Goal: Transaction & Acquisition: Subscribe to service/newsletter

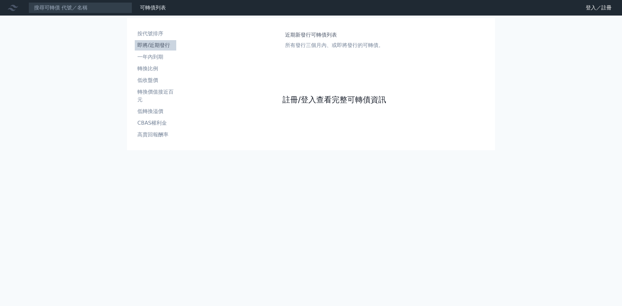
click at [323, 100] on link "註冊/登入查看完整可轉債資訊" at bounding box center [334, 100] width 104 height 10
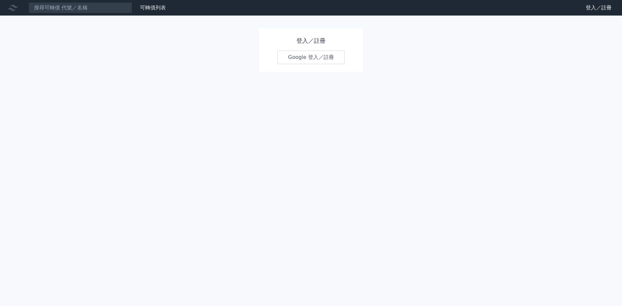
click at [313, 60] on link "Google 登入／註冊" at bounding box center [310, 58] width 67 height 14
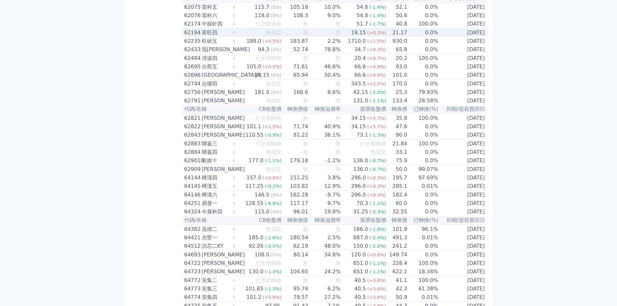
scroll to position [2590, 0]
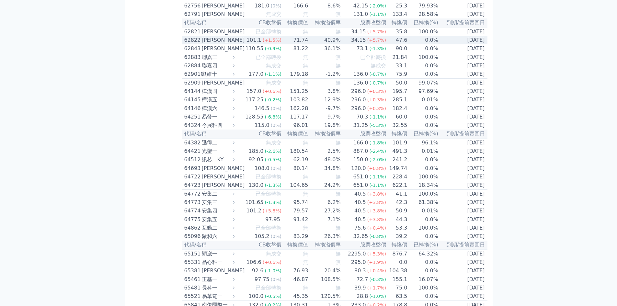
click at [192, 44] on div "62822" at bounding box center [192, 40] width 16 height 8
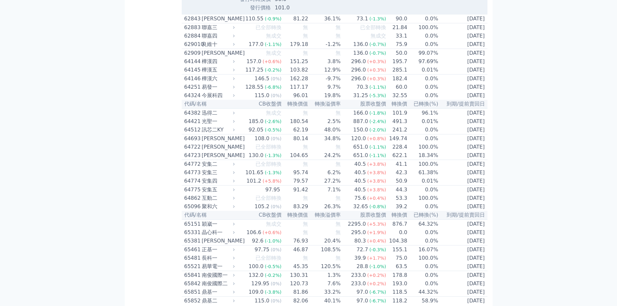
scroll to position [2849, 0]
